Goal: Find specific page/section: Find specific page/section

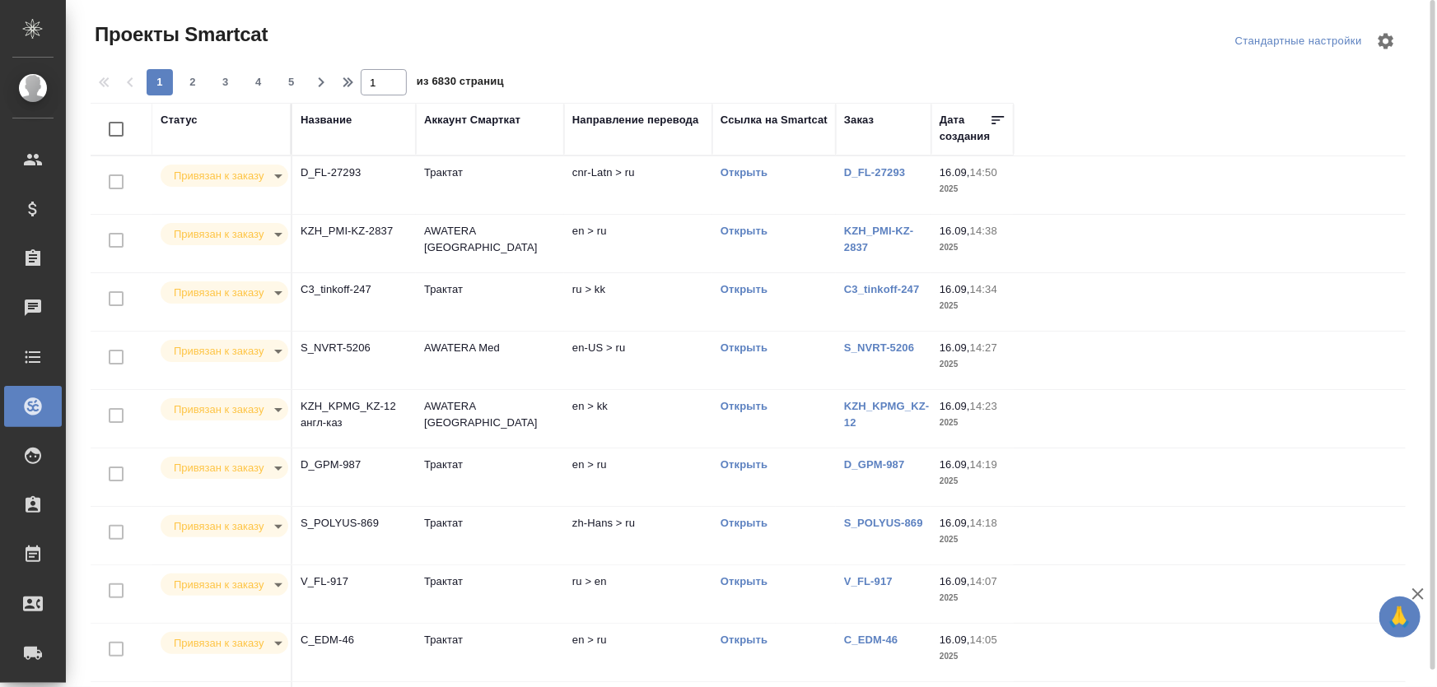
click at [463, 361] on td "AWATERA Med" at bounding box center [490, 361] width 148 height 58
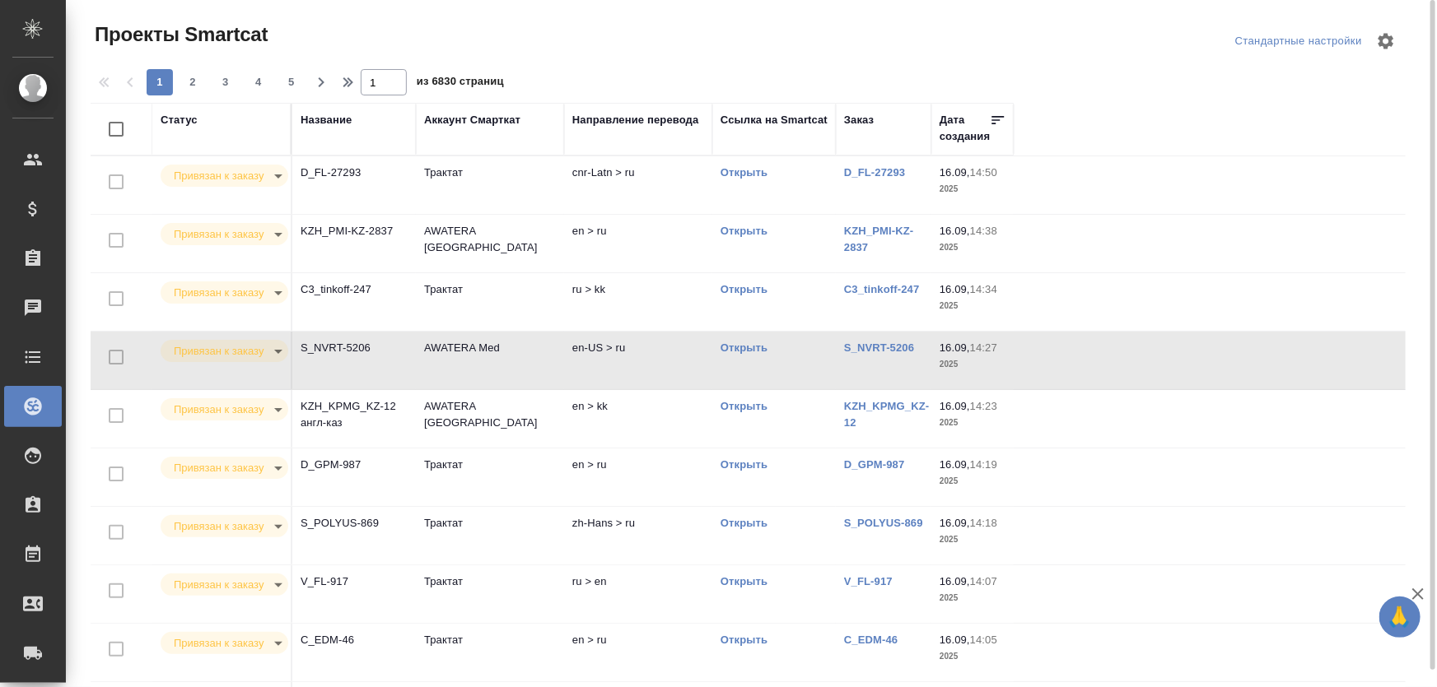
click at [463, 361] on td "AWATERA Med" at bounding box center [490, 361] width 148 height 58
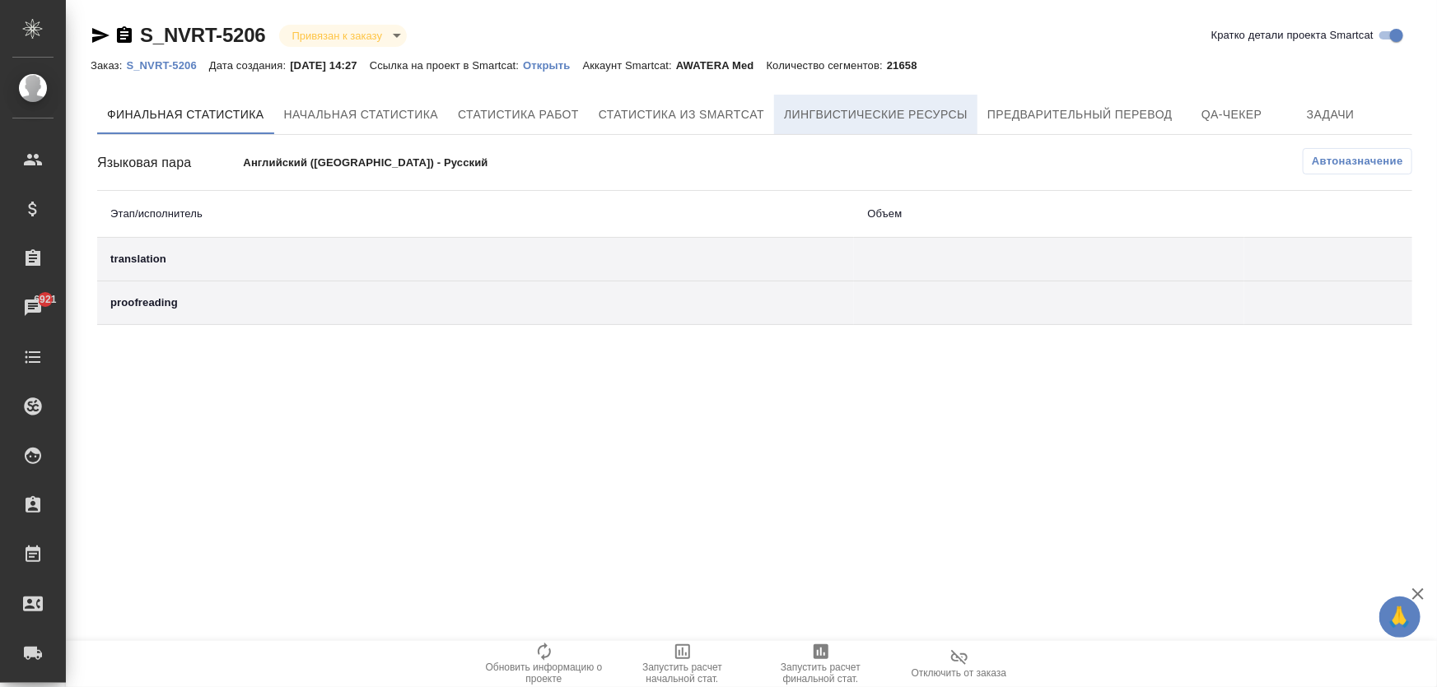
drag, startPoint x: 929, startPoint y: 114, endPoint x: 938, endPoint y: 114, distance: 9.9
click at [929, 114] on span "Лингвистические ресурсы" at bounding box center [876, 115] width 184 height 21
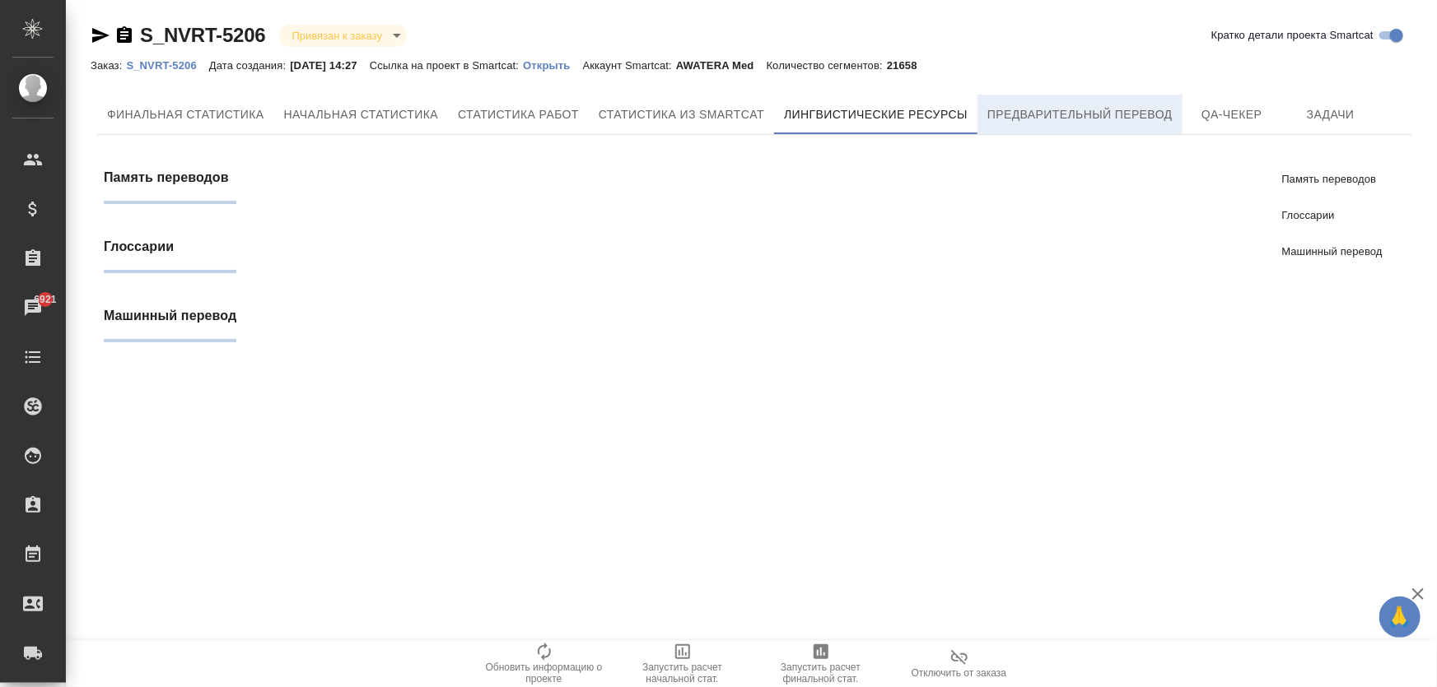
click at [1087, 114] on span "Предварительный перевод" at bounding box center [1079, 115] width 185 height 21
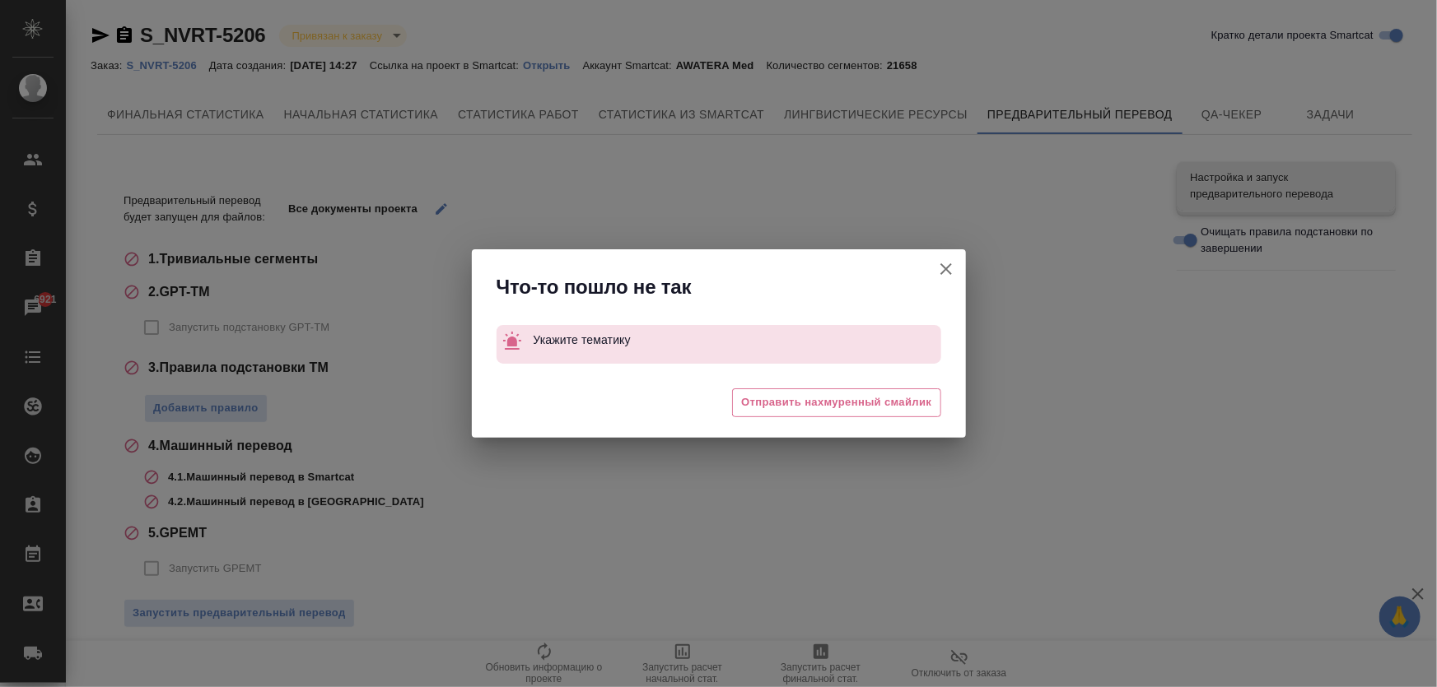
click at [1222, 109] on div "Что-то пошло не так Укажите тематику 😔 Отправить нахмуренный смайлик" at bounding box center [718, 343] width 1437 height 687
click at [952, 267] on icon "button" at bounding box center [946, 269] width 20 height 20
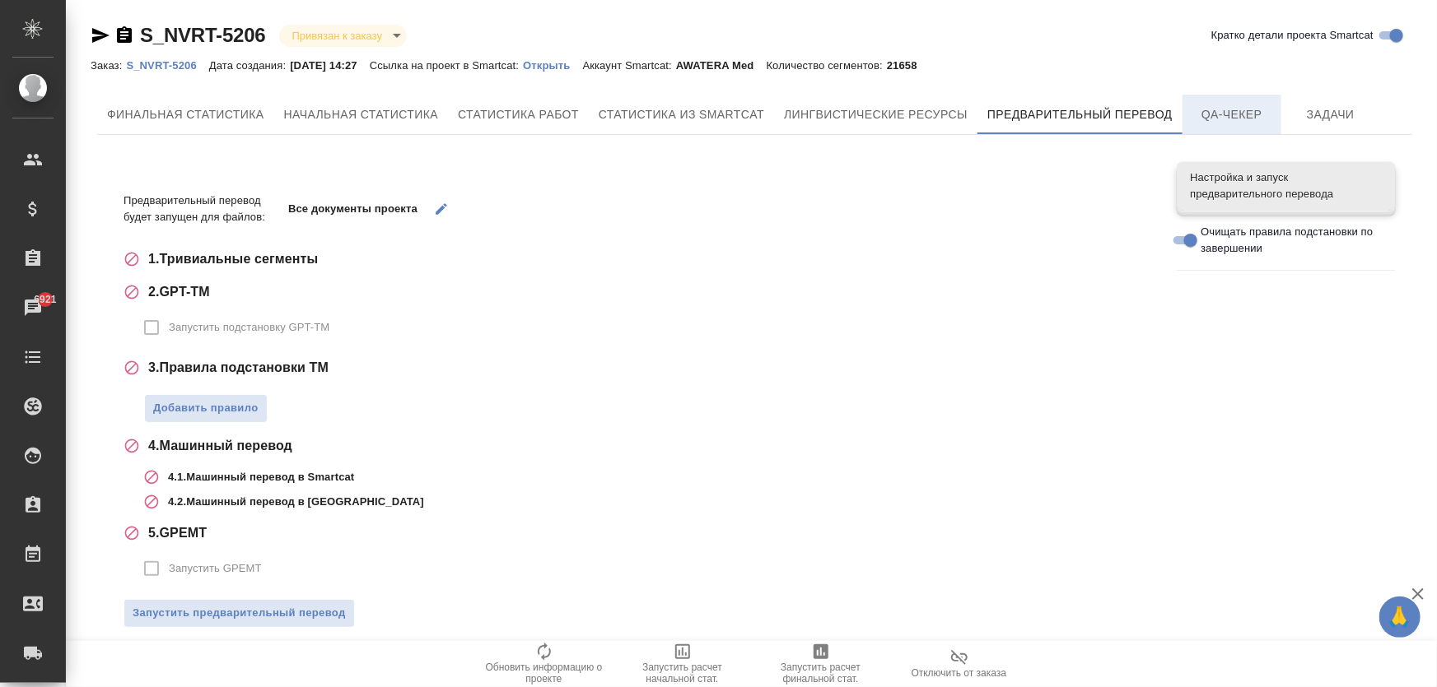
click at [1260, 117] on span "QA-чекер" at bounding box center [1231, 115] width 79 height 21
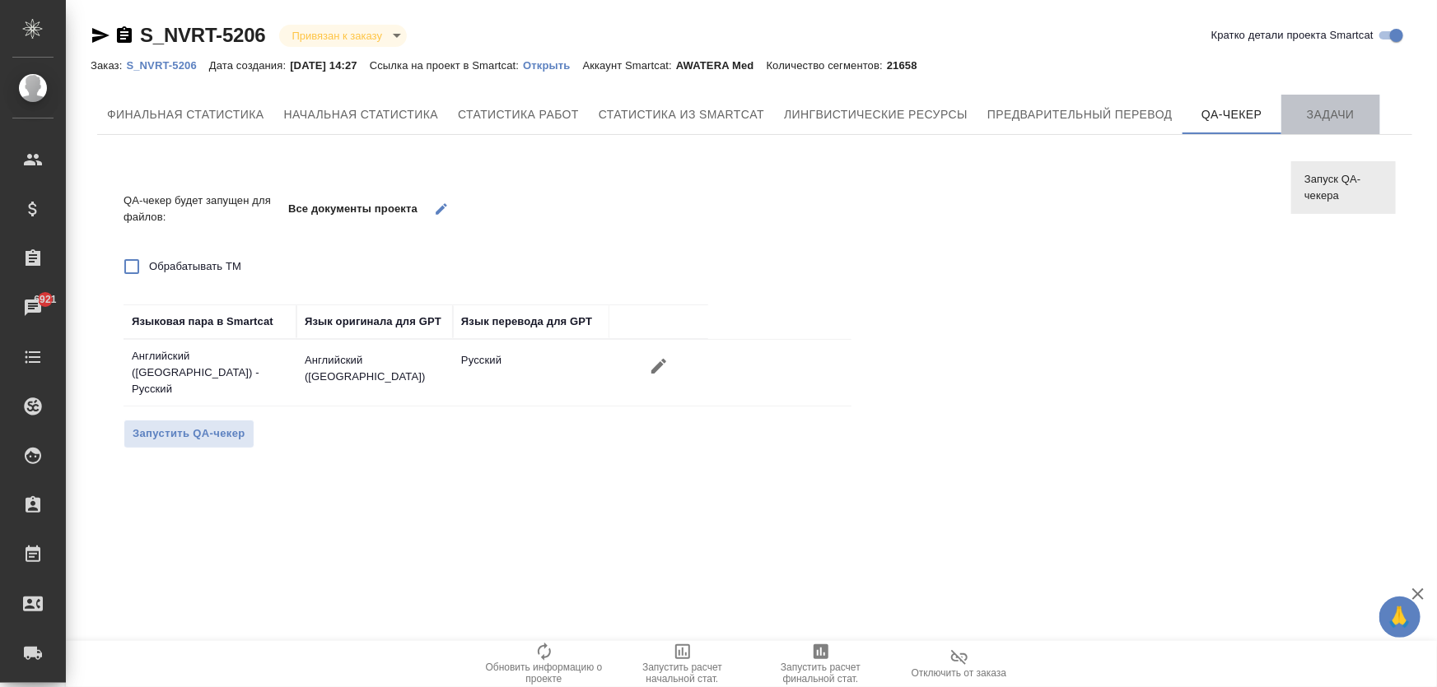
click at [1347, 126] on button "Задачи" at bounding box center [1330, 115] width 99 height 40
